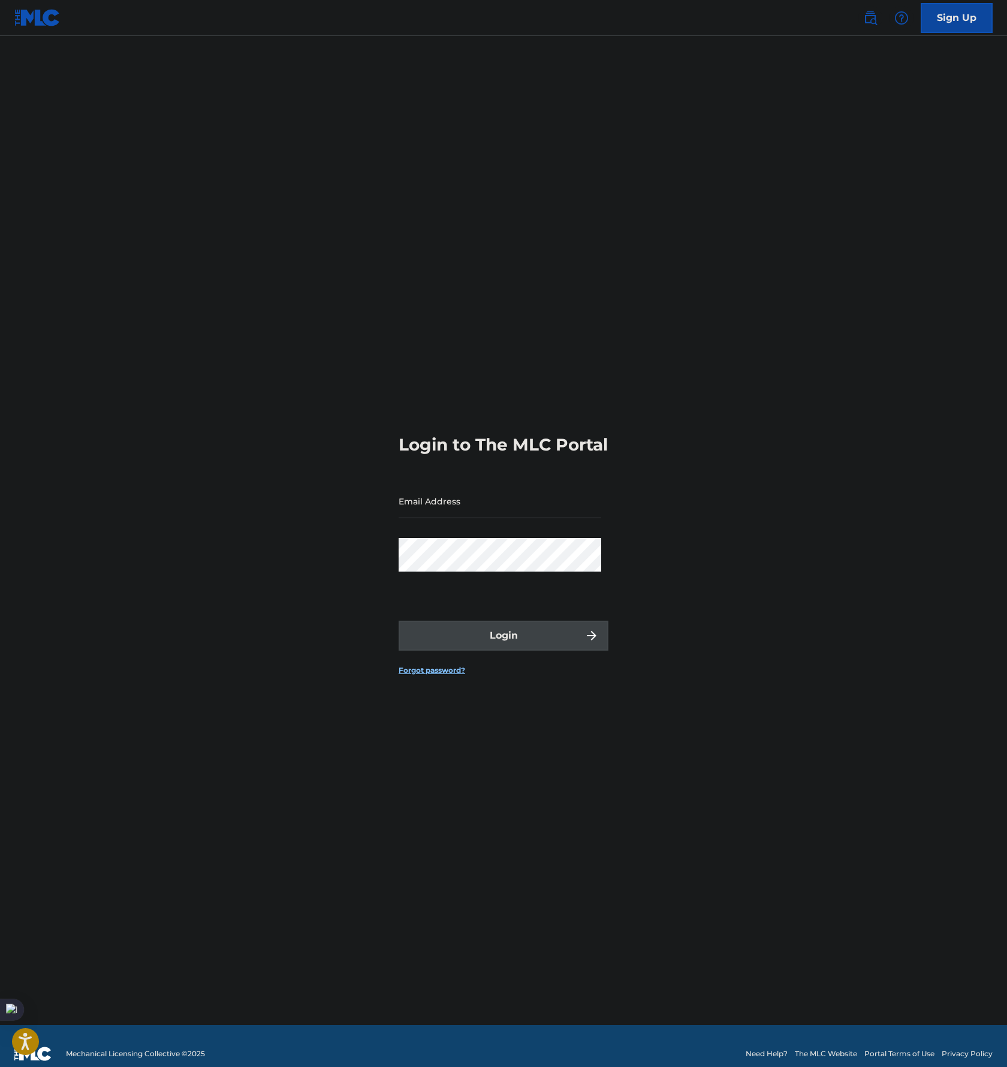
type input "[PERSON_NAME][DOMAIN_NAME][EMAIL_ADDRESS][PERSON_NAME][DOMAIN_NAME]"
click at [539, 651] on button "Login" at bounding box center [504, 636] width 210 height 30
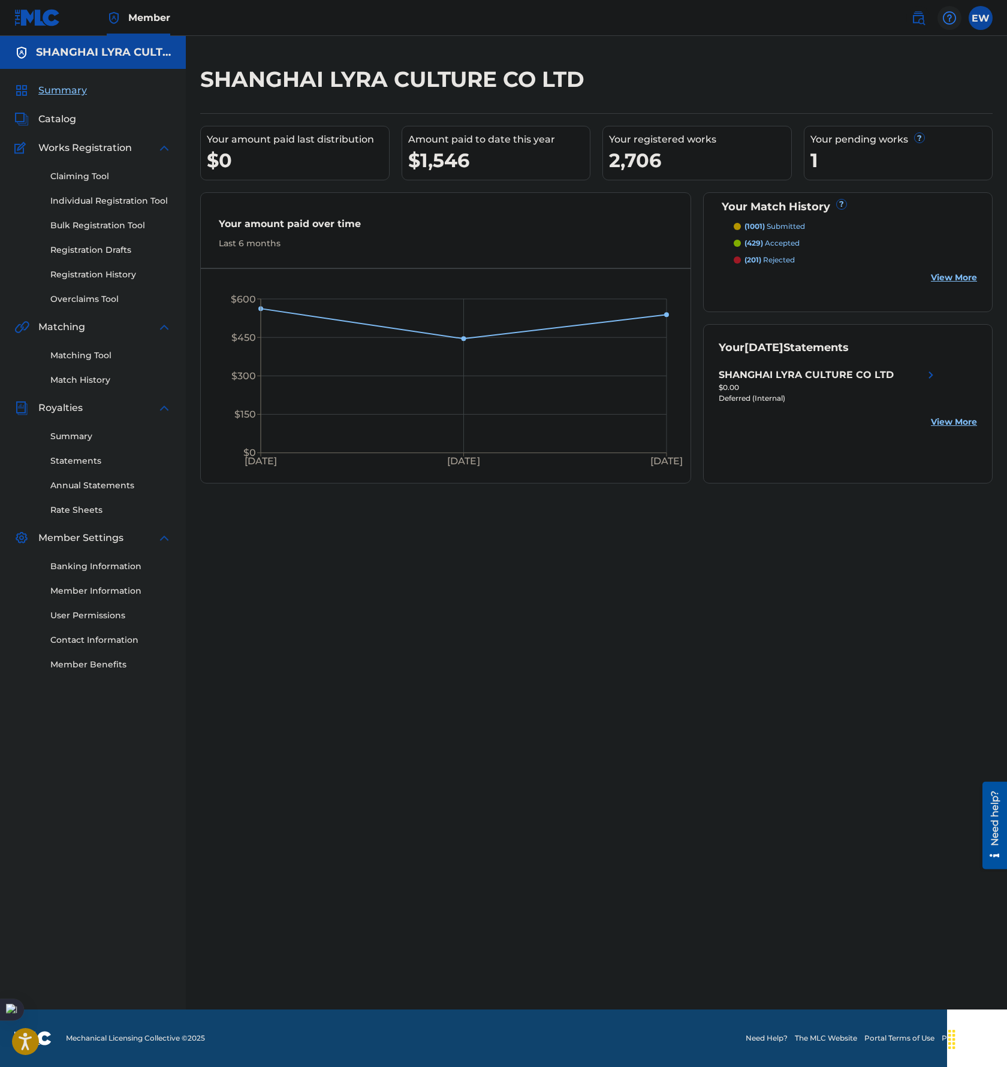
click at [954, 15] on img at bounding box center [949, 18] width 14 height 14
click at [747, 55] on div "SHANGHAI LYRA CULTURE CO LTD Your amount paid last distribution $0 Amount paid …" at bounding box center [596, 523] width 821 height 974
click at [975, 23] on label at bounding box center [980, 18] width 24 height 24
click at [980, 18] on input "EW [PERSON_NAME] [PERSON_NAME][DOMAIN_NAME][EMAIL_ADDRESS][PERSON_NAME][DOMAIN_…" at bounding box center [980, 18] width 0 height 0
click at [679, 737] on div "SHANGHAI LYRA CULTURE CO LTD Your amount paid last distribution $0 Amount paid …" at bounding box center [596, 538] width 821 height 944
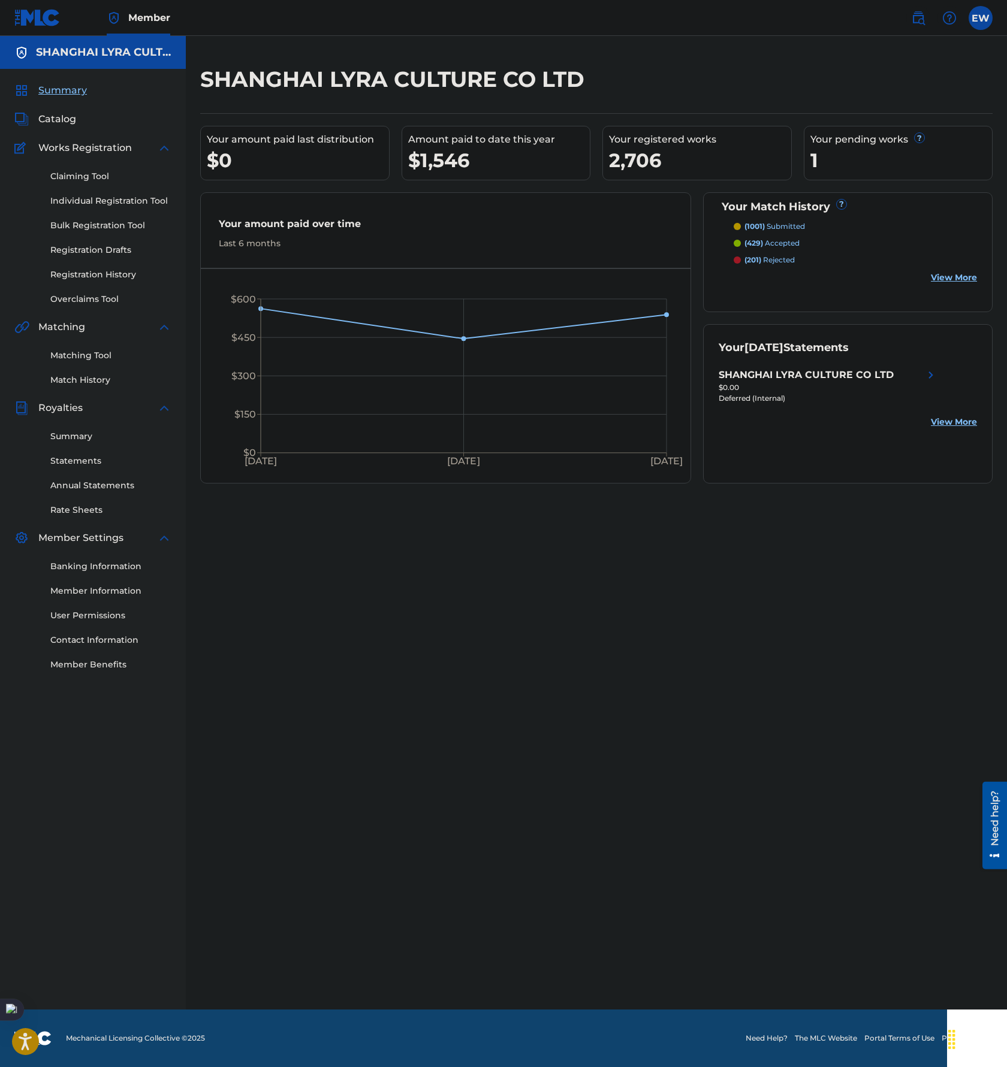
click at [833, 1043] on link "The MLC Website" at bounding box center [826, 1038] width 62 height 11
